Goal: Task Accomplishment & Management: Complete application form

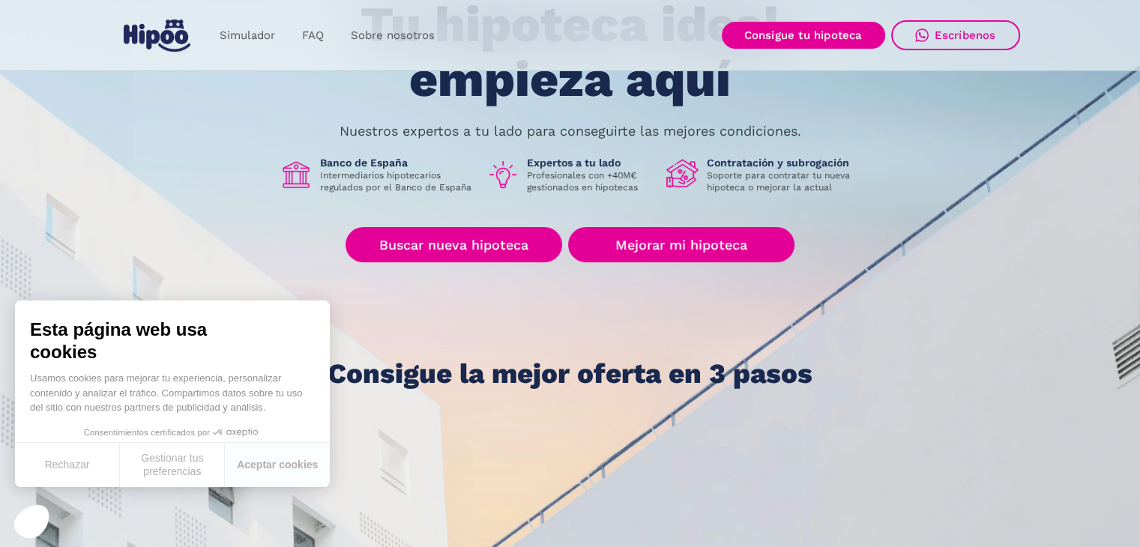
scroll to position [150, 0]
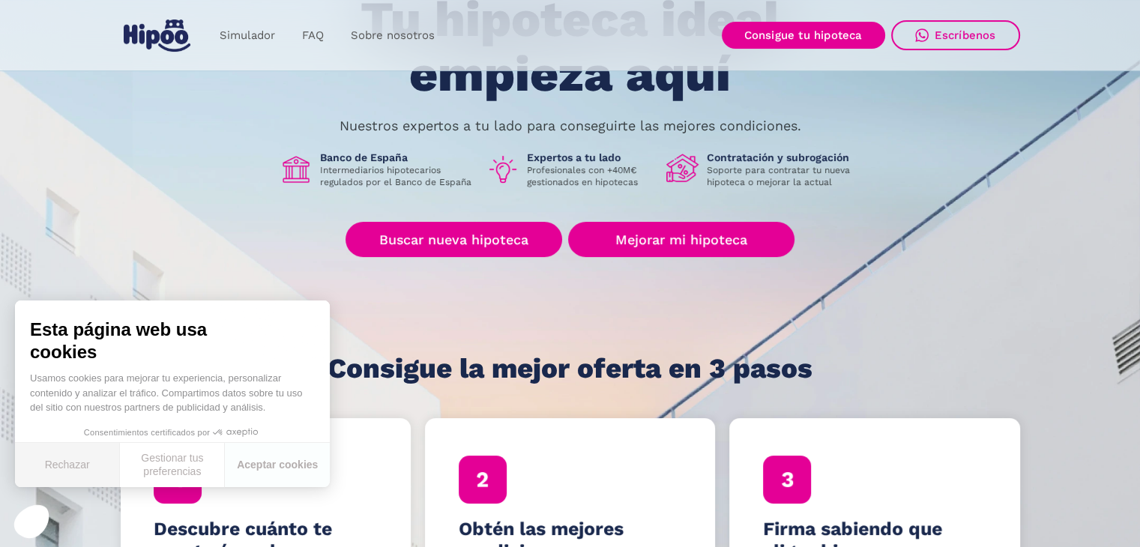
click at [97, 471] on button "Rechazar" at bounding box center [67, 465] width 105 height 44
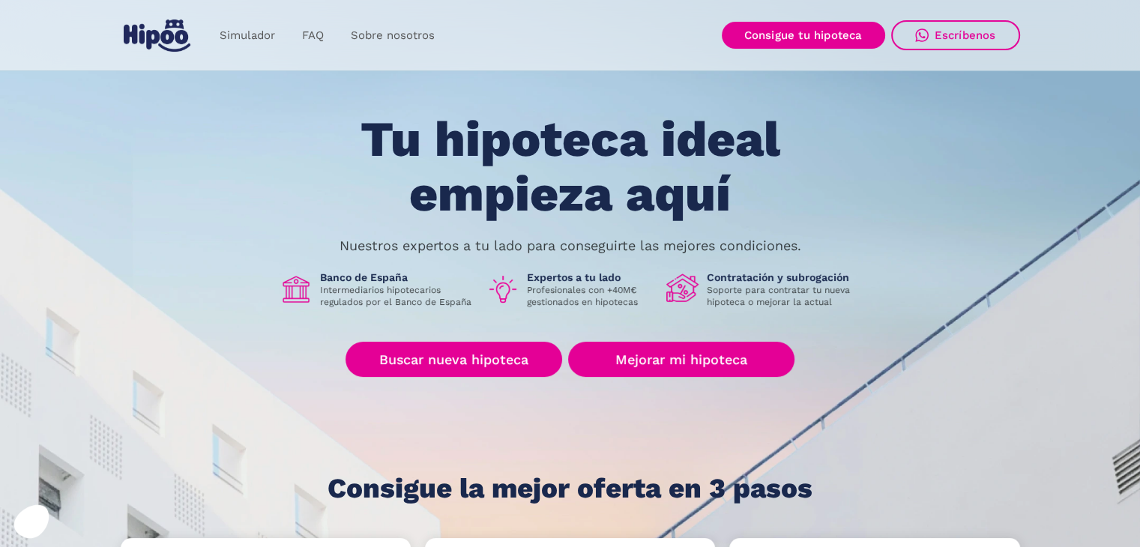
scroll to position [0, 0]
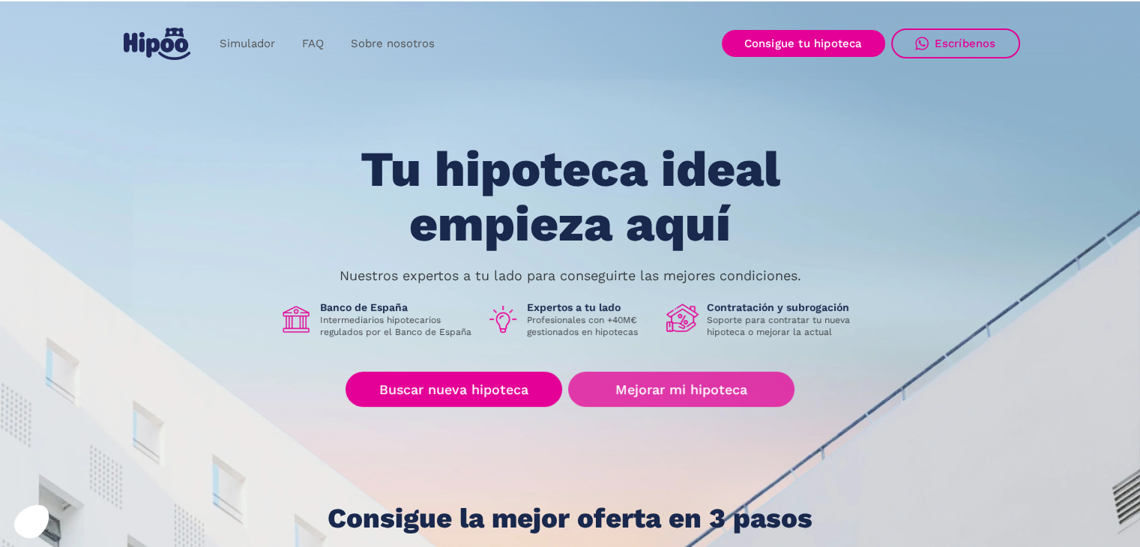
click at [686, 384] on link "Mejorar mi hipoteca" at bounding box center [681, 389] width 226 height 35
